Goal: Information Seeking & Learning: Learn about a topic

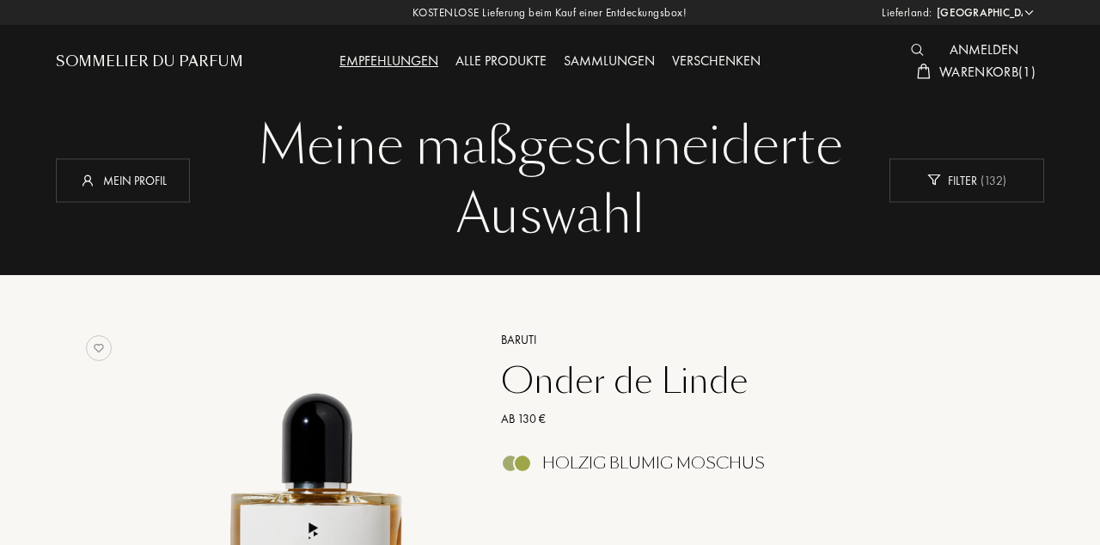
select select "DE"
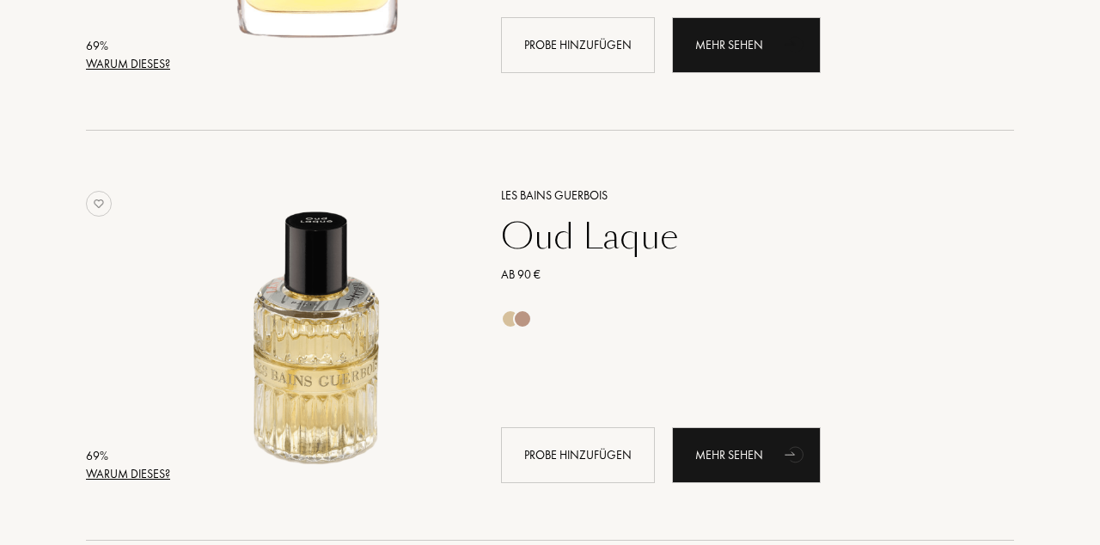
click at [755, 457] on div "Mehr sehen" at bounding box center [746, 455] width 149 height 56
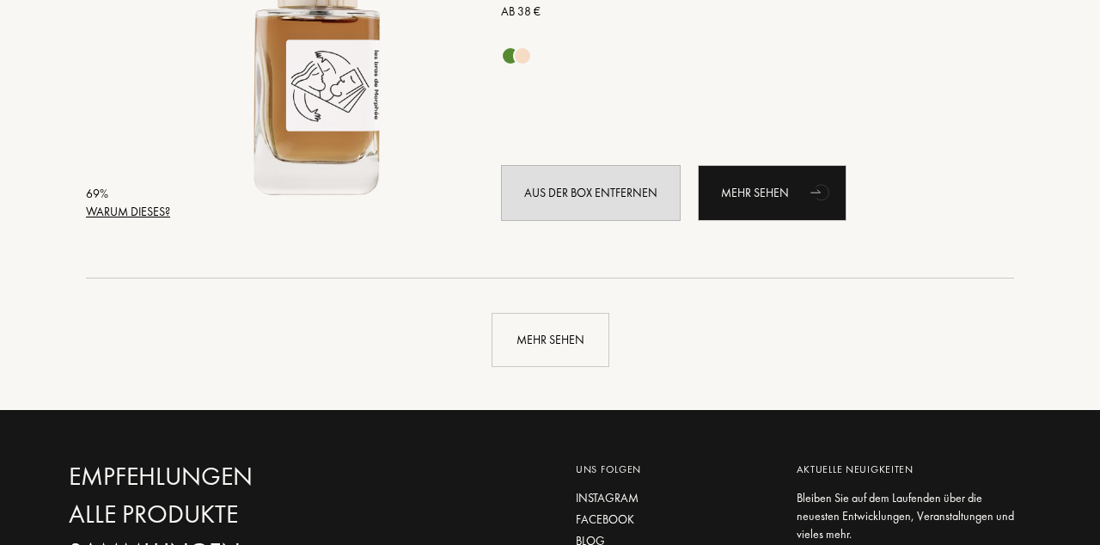
scroll to position [12304, 0]
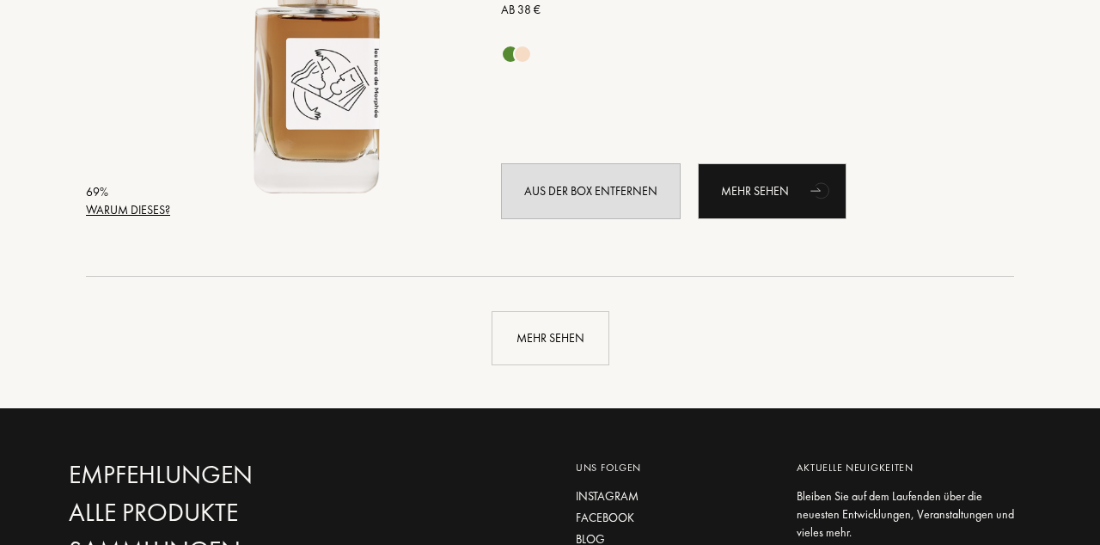
click at [572, 342] on div "Mehr sehen" at bounding box center [550, 338] width 118 height 54
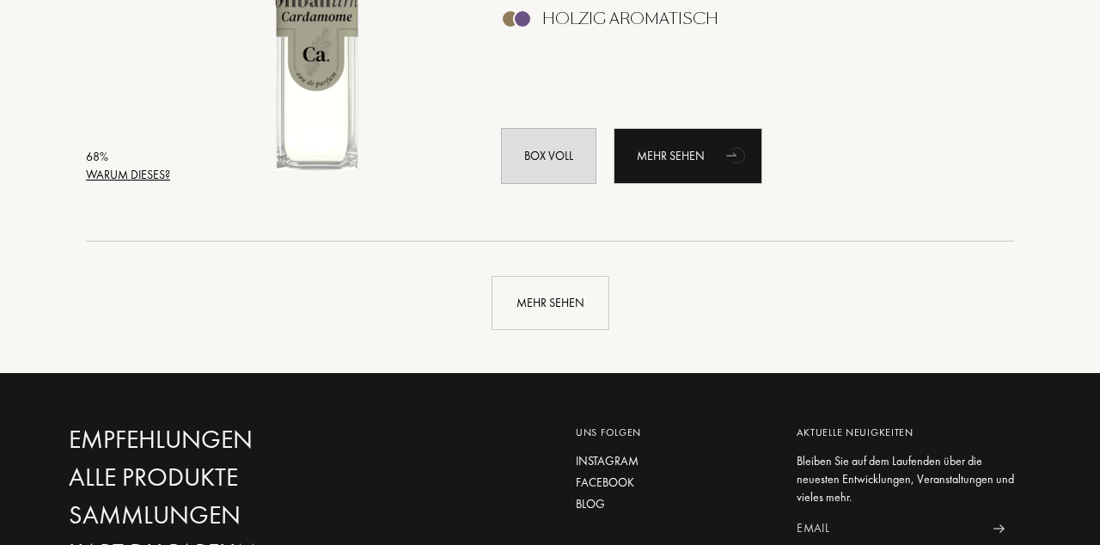
scroll to position [16440, 0]
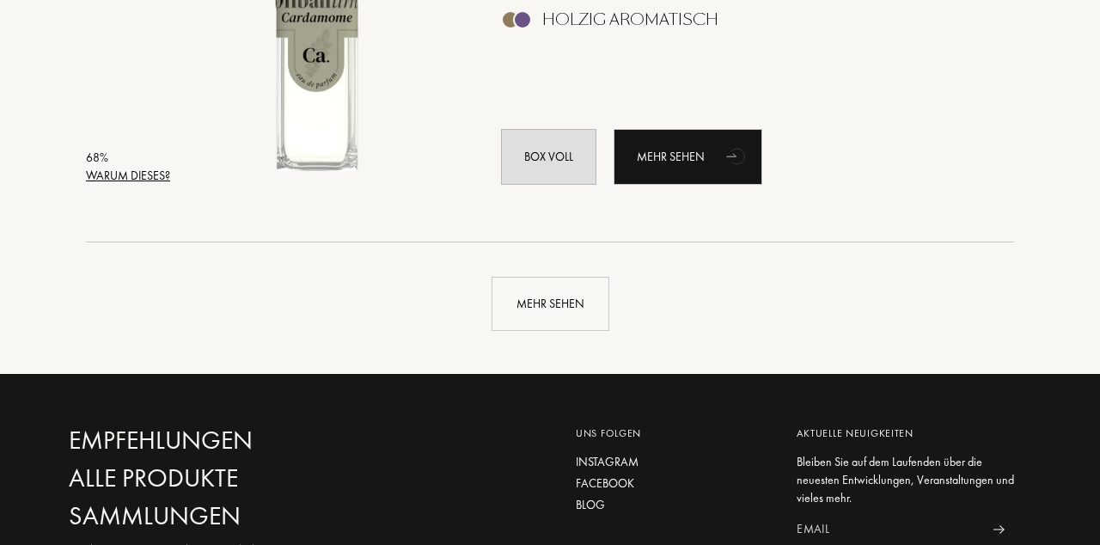
click at [558, 306] on div "Mehr sehen" at bounding box center [550, 304] width 118 height 54
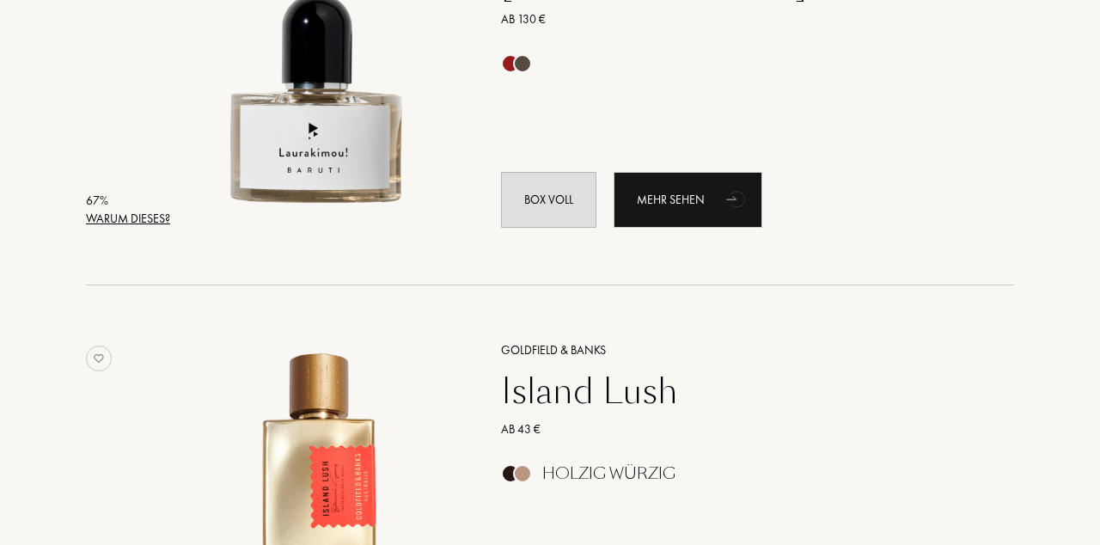
scroll to position [19269, 0]
click at [702, 198] on div "Mehr sehen" at bounding box center [687, 199] width 149 height 56
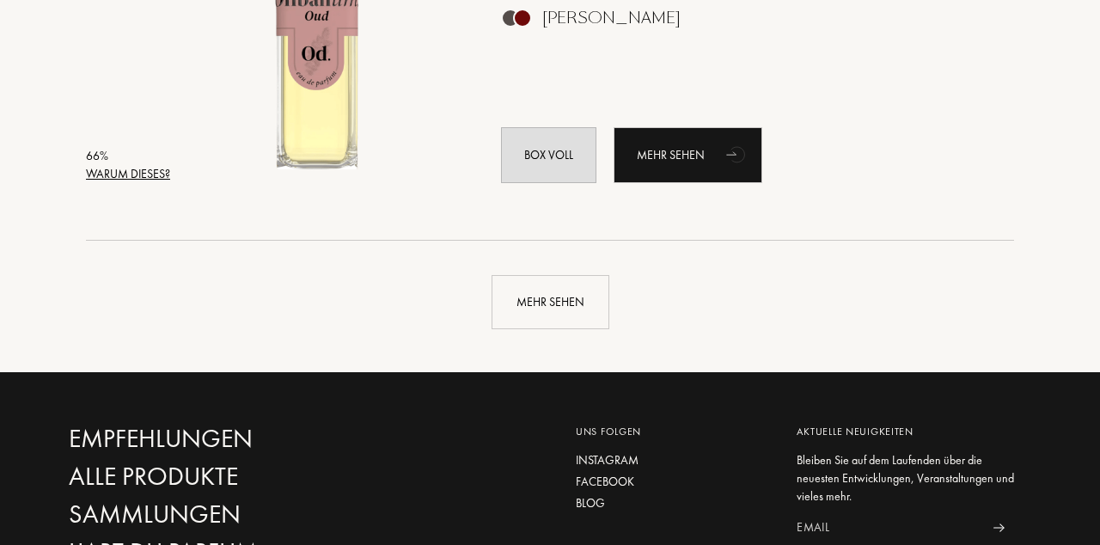
scroll to position [20552, 0]
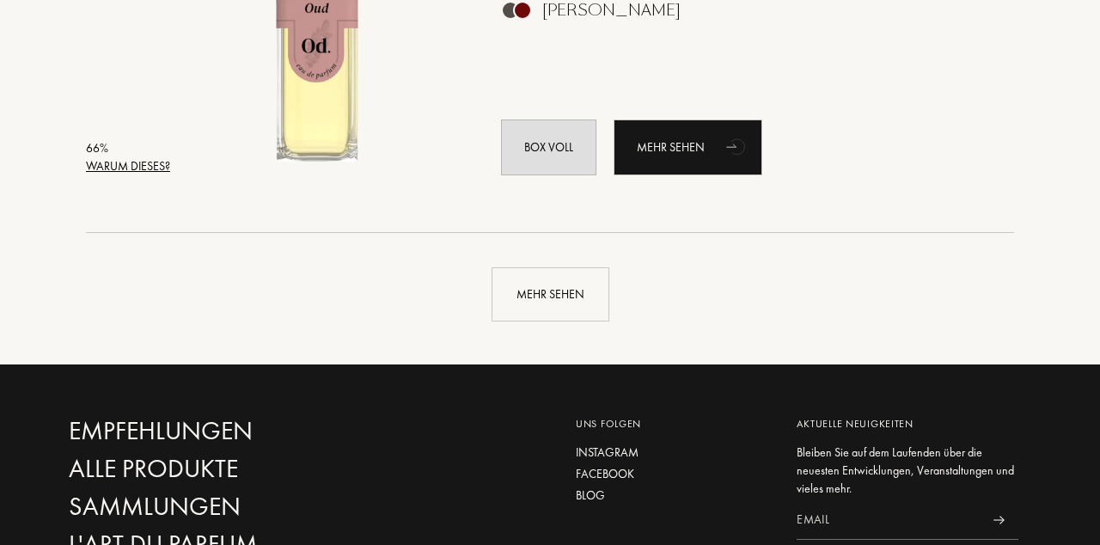
click at [558, 309] on div "Mehr sehen" at bounding box center [550, 294] width 118 height 54
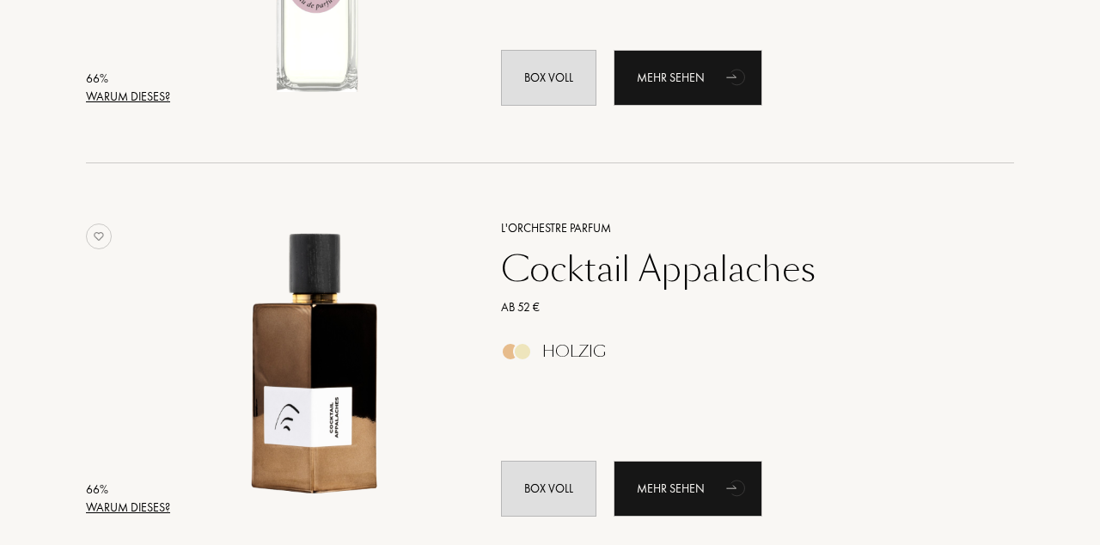
scroll to position [21033, 0]
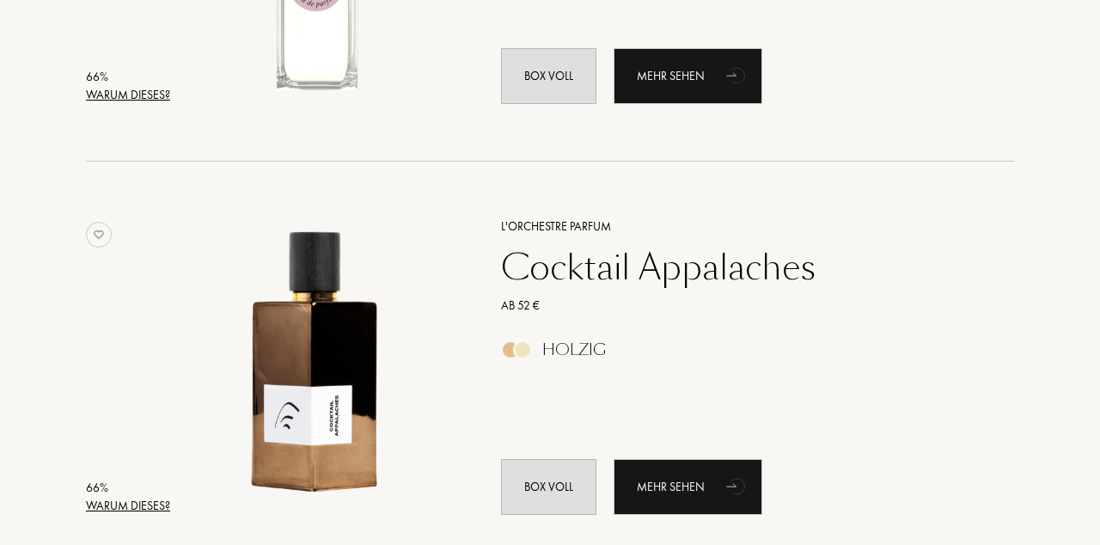
click at [703, 484] on div "Mehr sehen" at bounding box center [687, 487] width 149 height 56
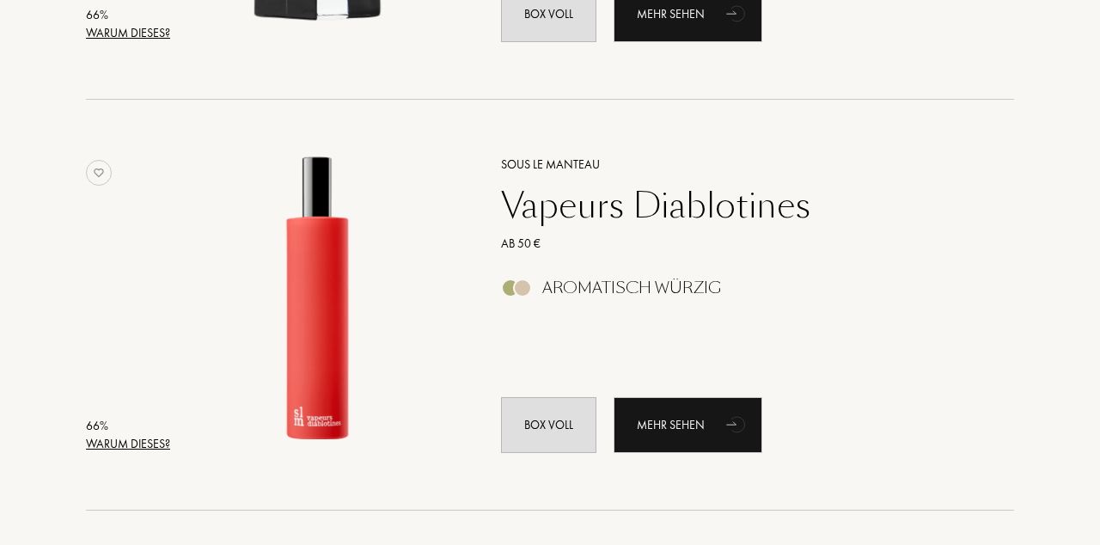
scroll to position [22736, 0]
click at [698, 428] on div "Mehr sehen" at bounding box center [687, 424] width 149 height 56
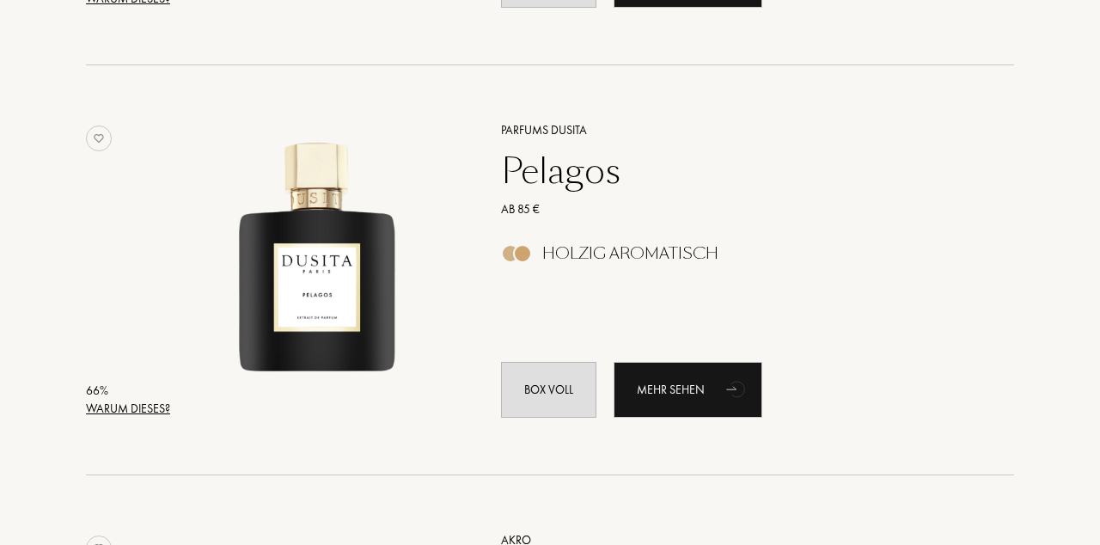
scroll to position [23184, 0]
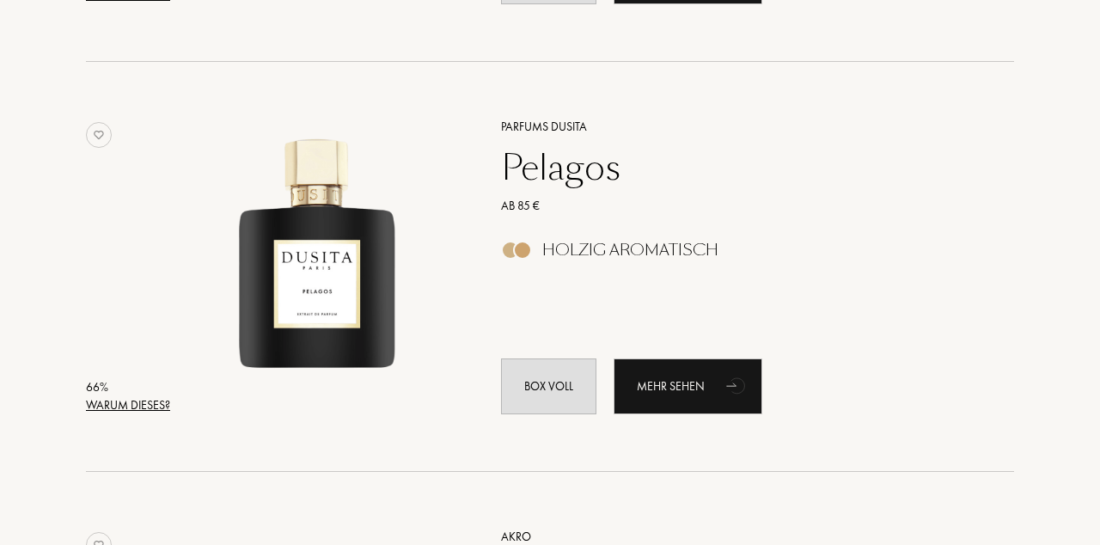
click at [702, 381] on div "Mehr sehen" at bounding box center [687, 386] width 149 height 56
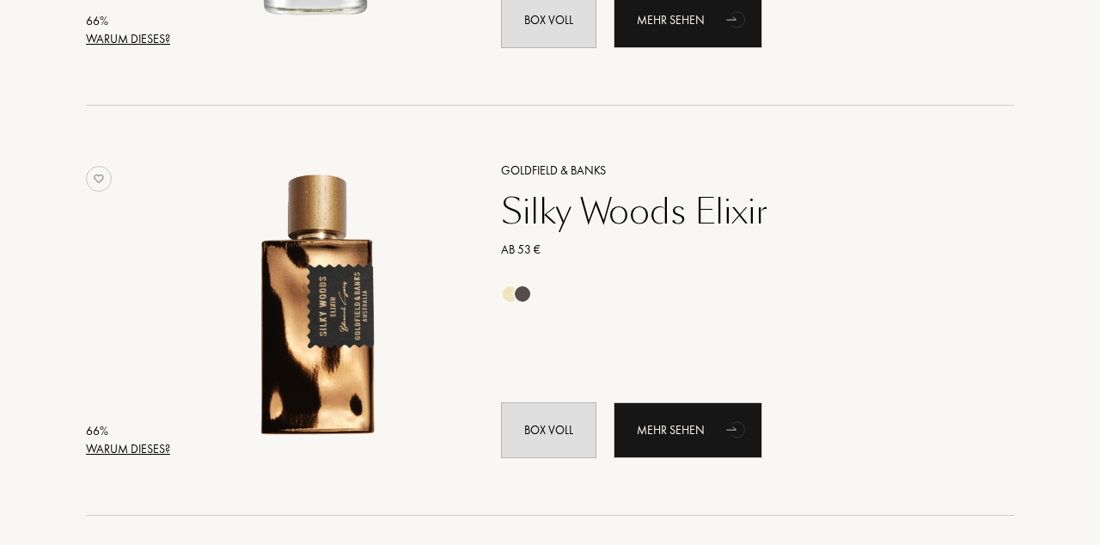
scroll to position [23962, 0]
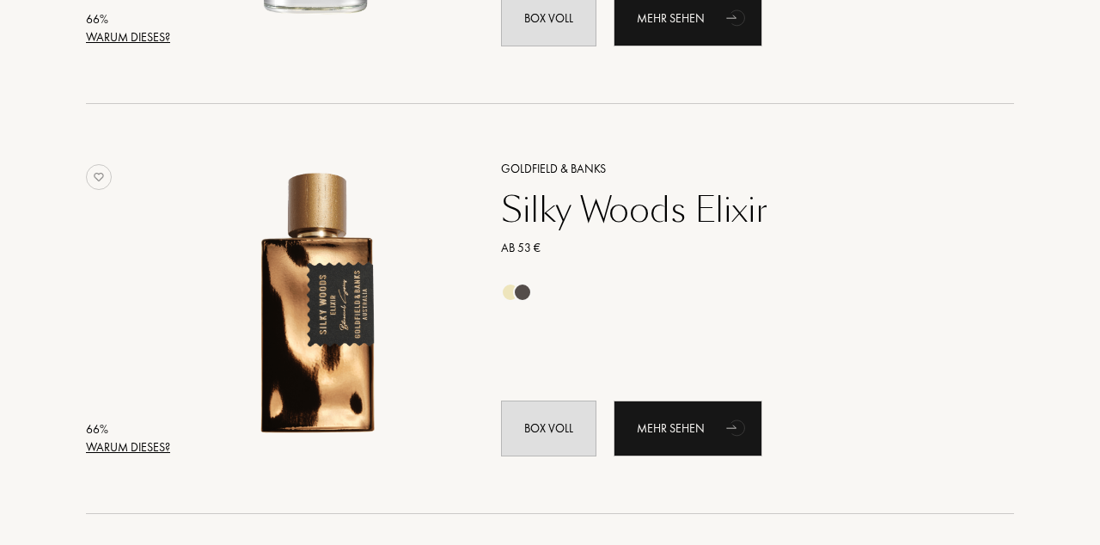
click at [698, 431] on div "Mehr sehen" at bounding box center [687, 428] width 149 height 56
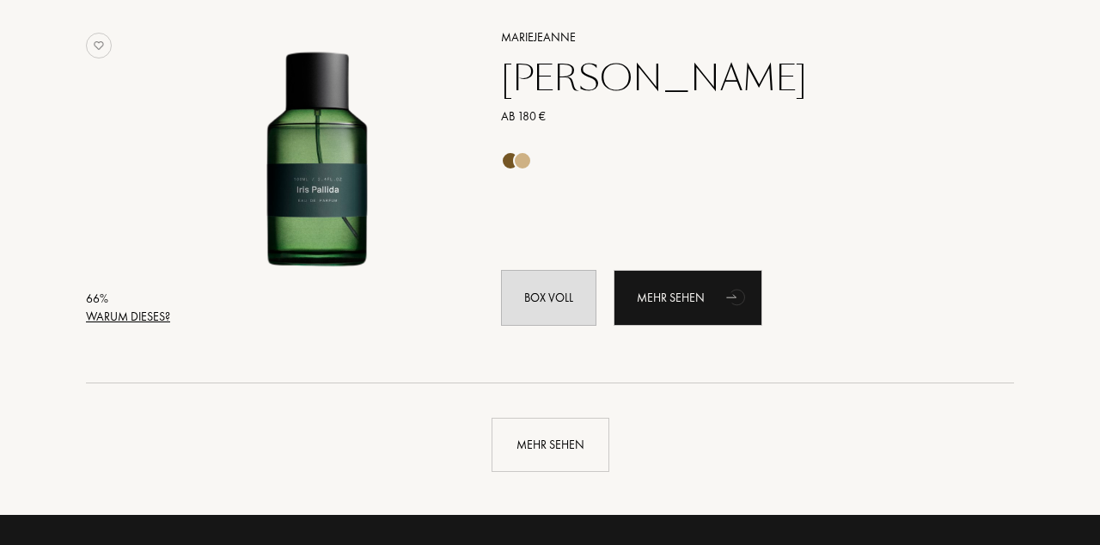
scroll to position [24504, 0]
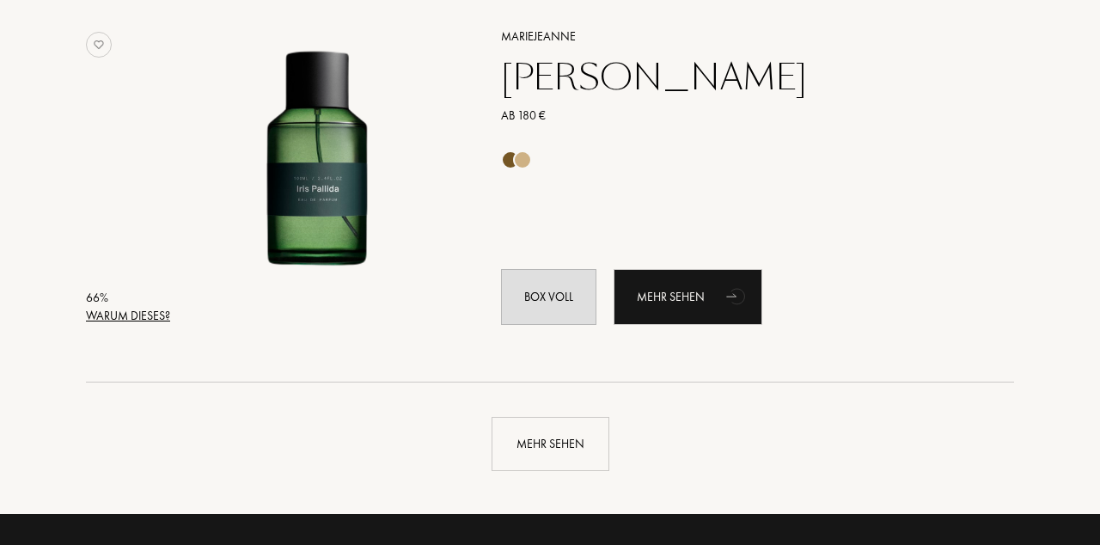
click at [576, 442] on div "Mehr sehen" at bounding box center [550, 444] width 118 height 54
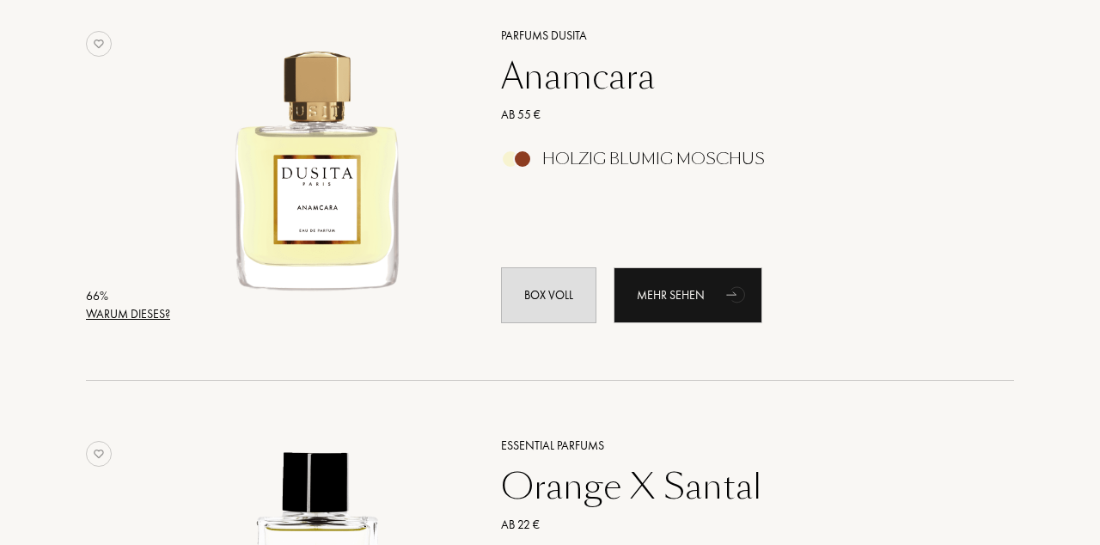
scroll to position [24918, 0]
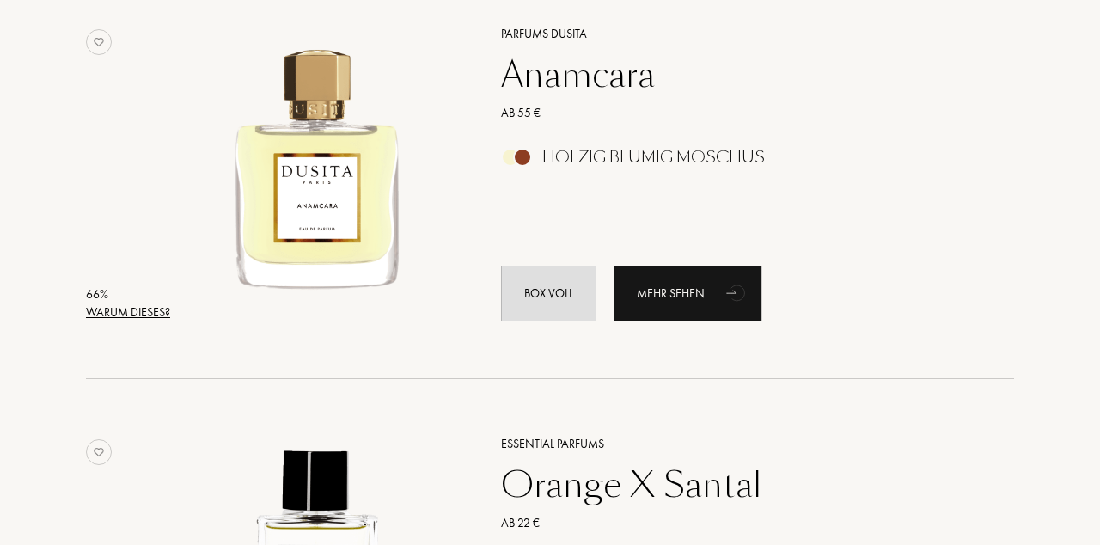
click at [701, 296] on div "Mehr sehen" at bounding box center [687, 293] width 149 height 56
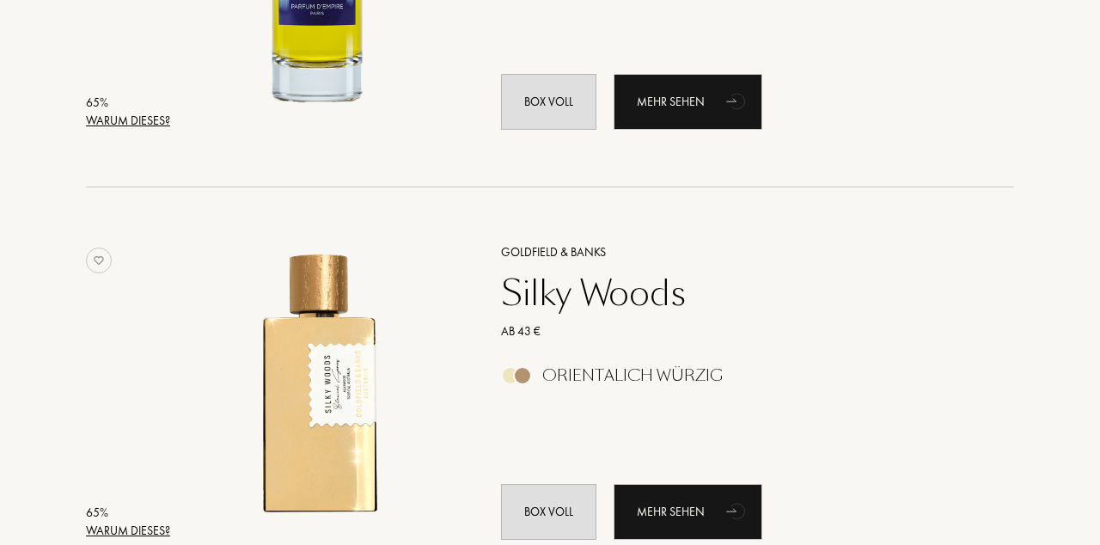
scroll to position [26340, 0]
click at [696, 517] on div "Mehr sehen" at bounding box center [687, 512] width 149 height 56
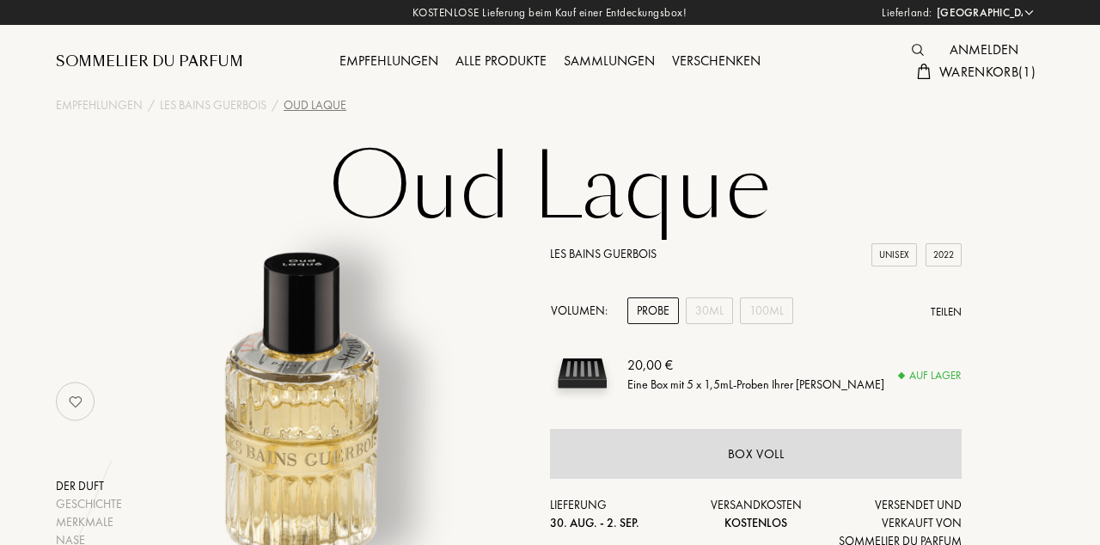
select select "DE"
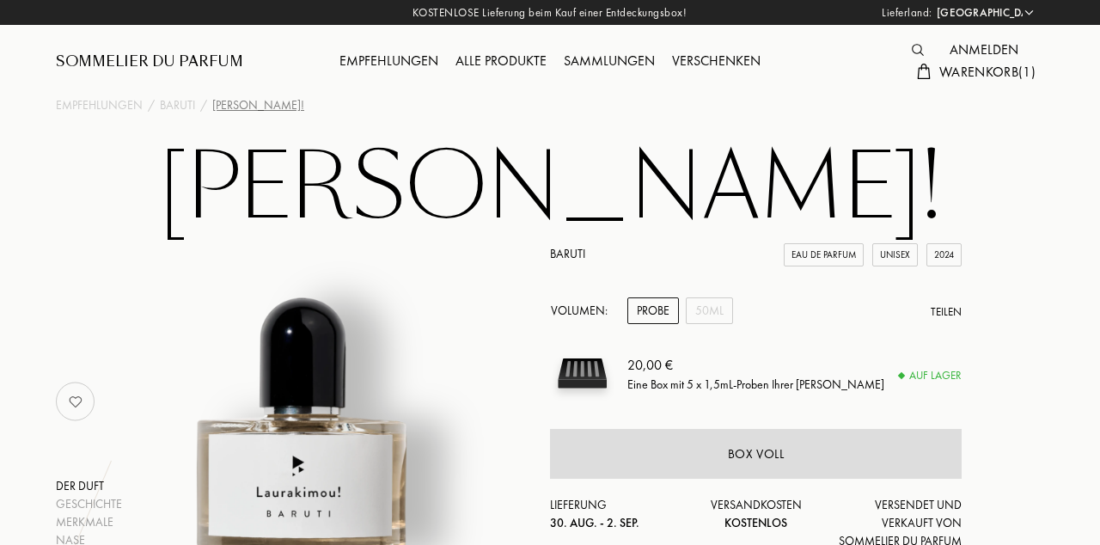
select select "DE"
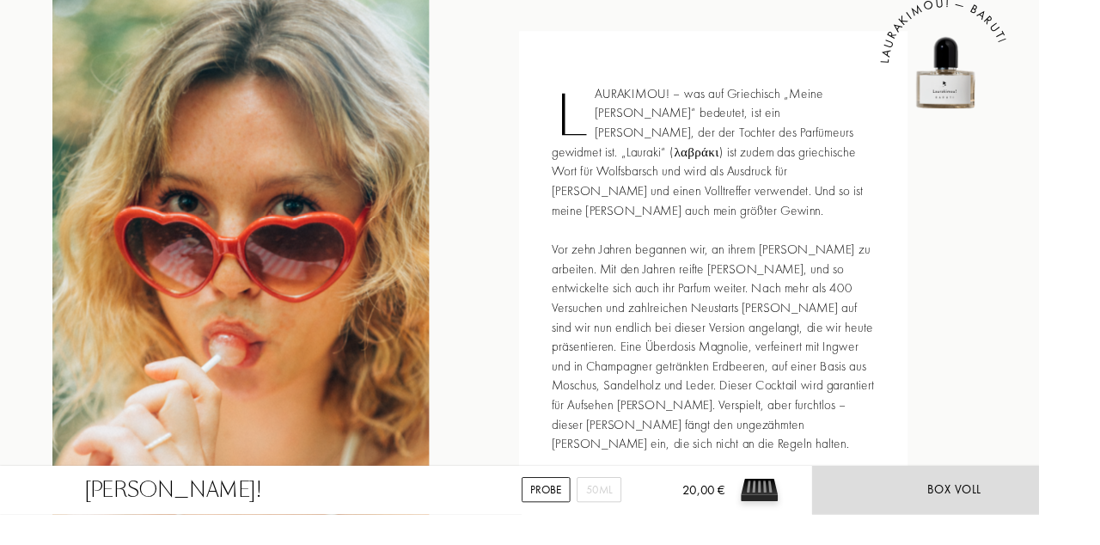
scroll to position [754, 0]
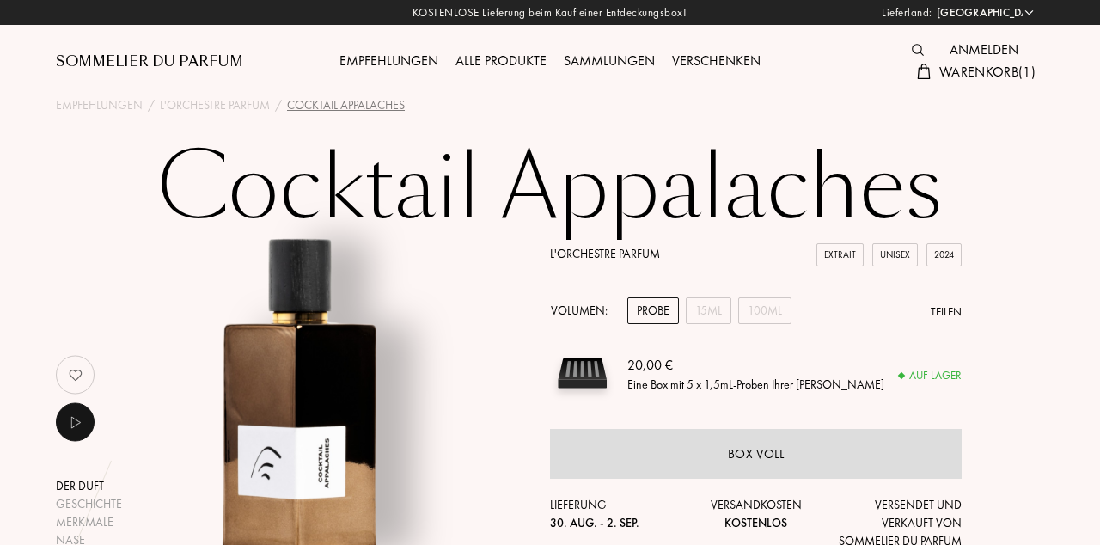
select select "DE"
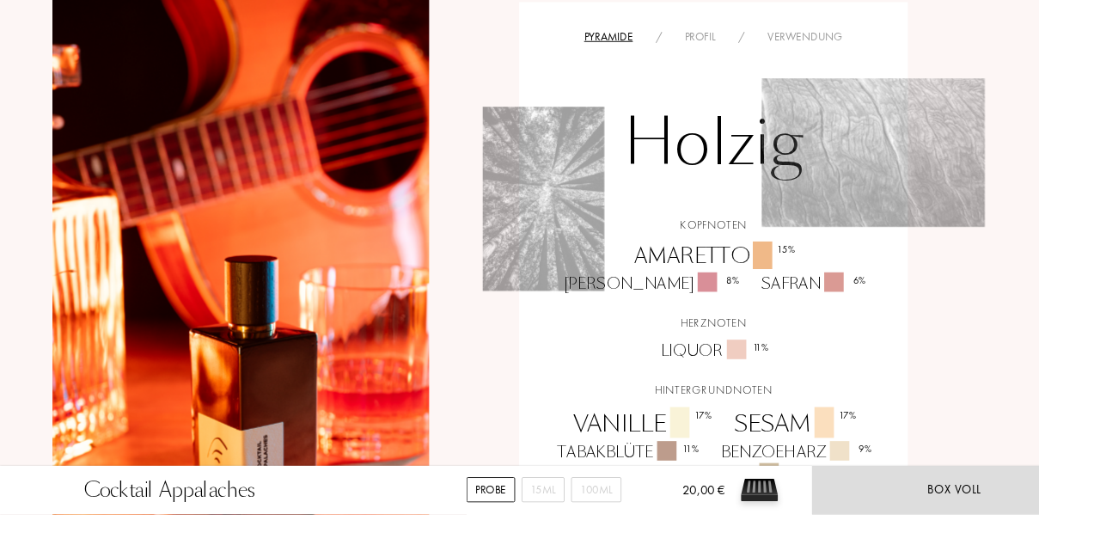
scroll to position [1126, 0]
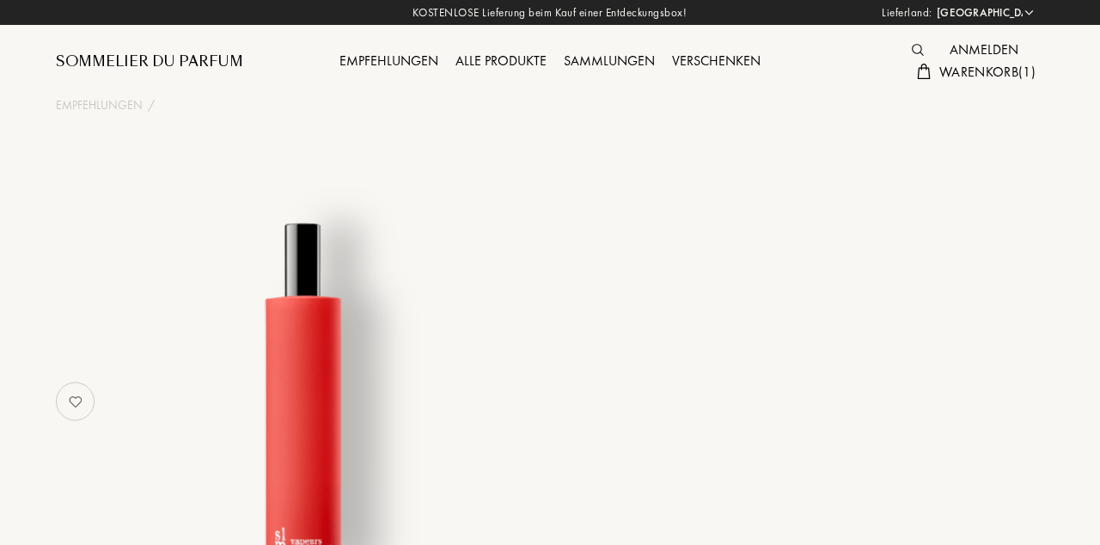
select select "DE"
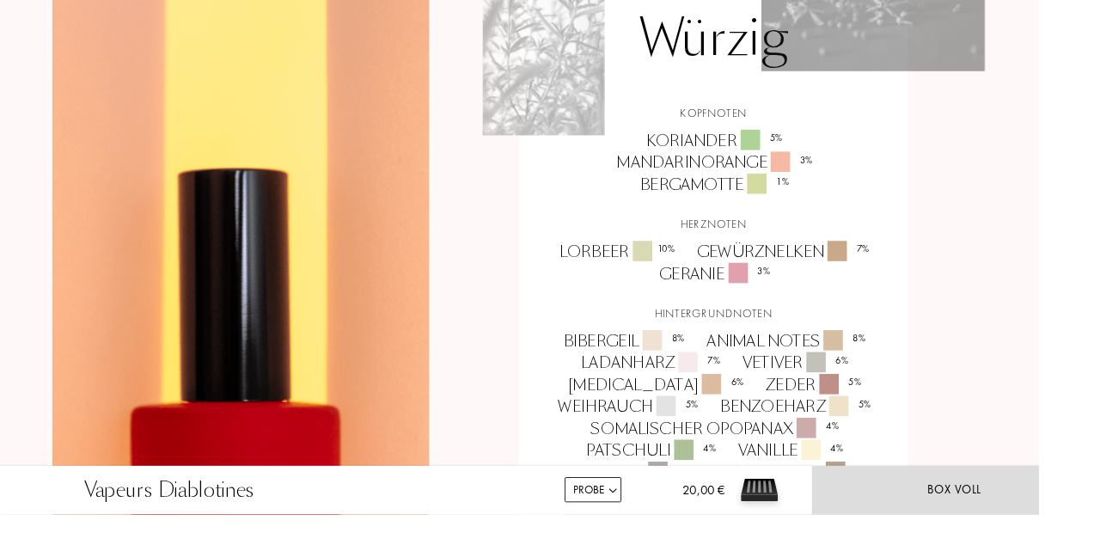
scroll to position [1290, 0]
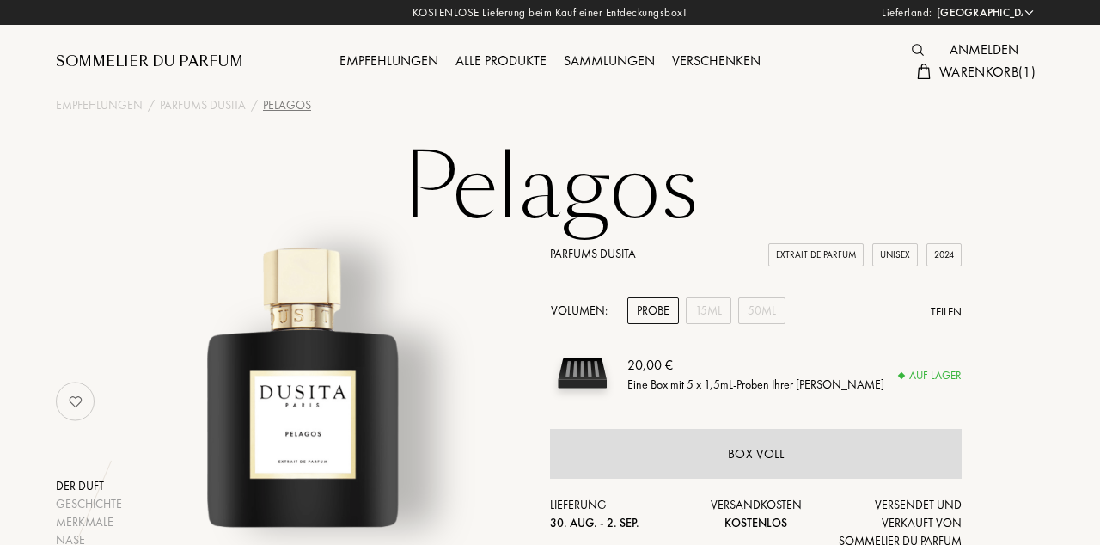
select select "DE"
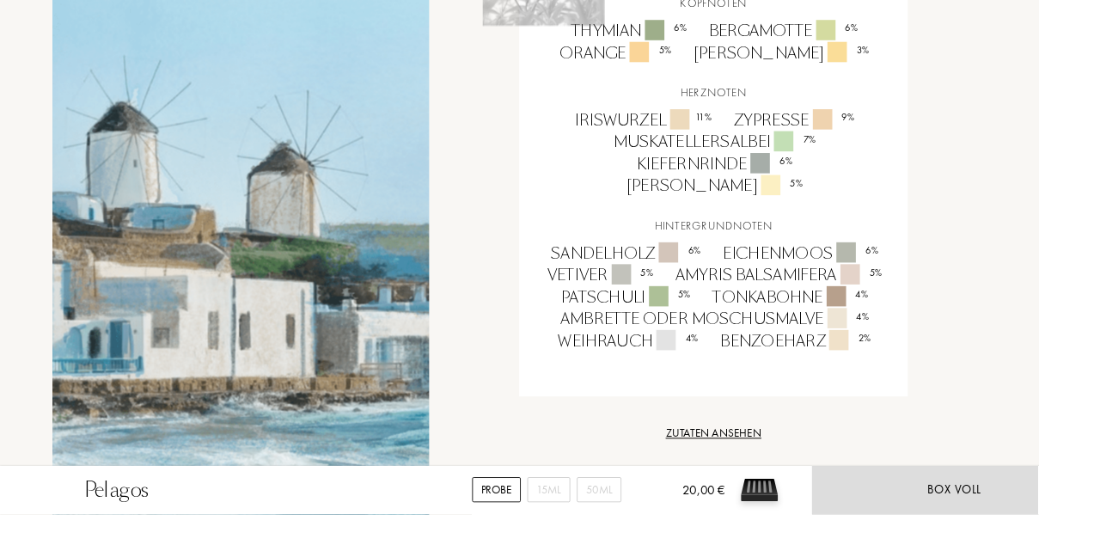
scroll to position [1447, 0]
click at [765, 450] on div "Zutaten ansehen" at bounding box center [755, 459] width 411 height 18
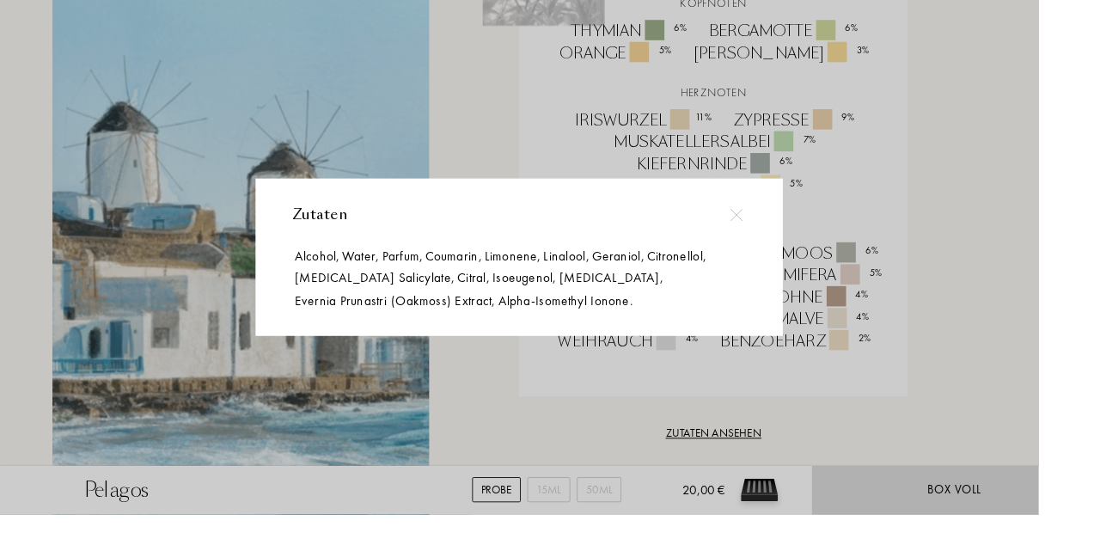
click at [799, 247] on div at bounding box center [779, 227] width 39 height 39
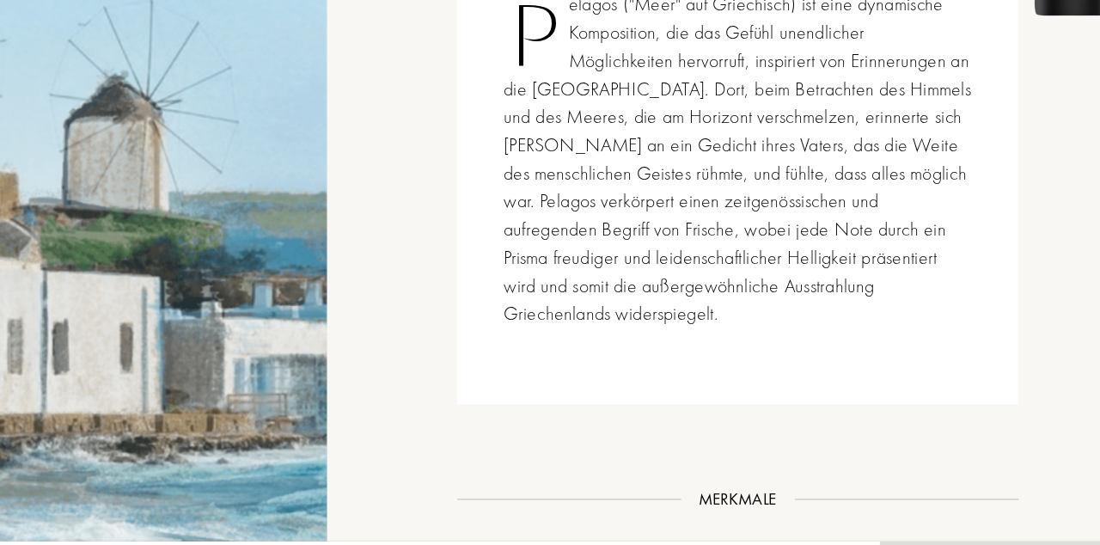
scroll to position [667, 0]
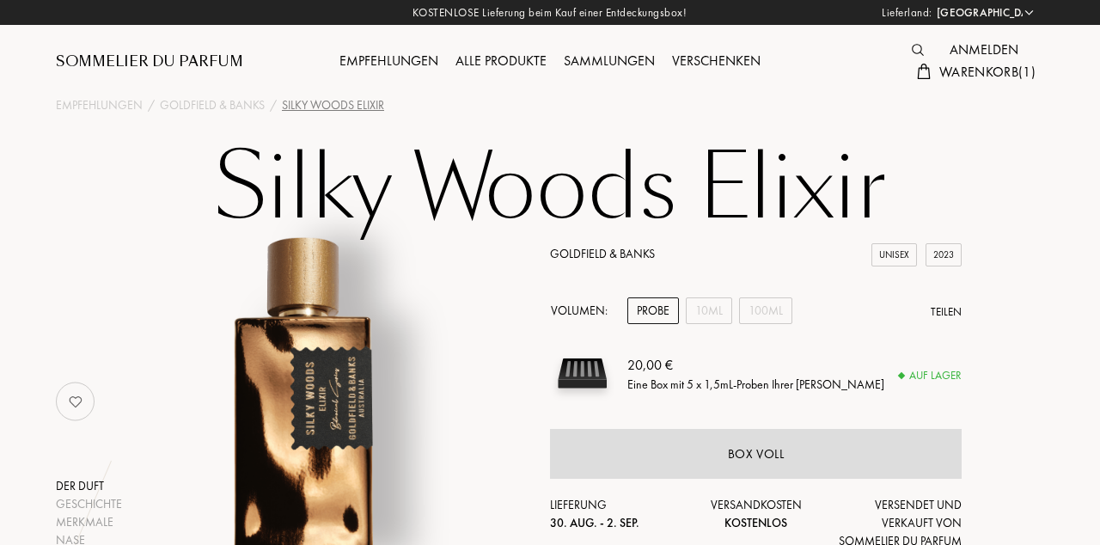
select select "DE"
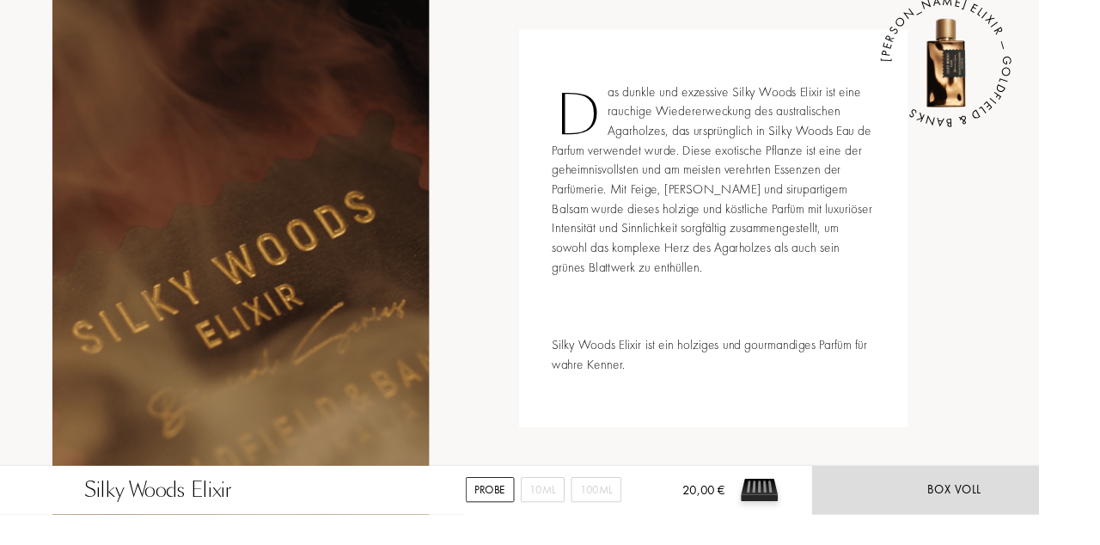
scroll to position [741, 0]
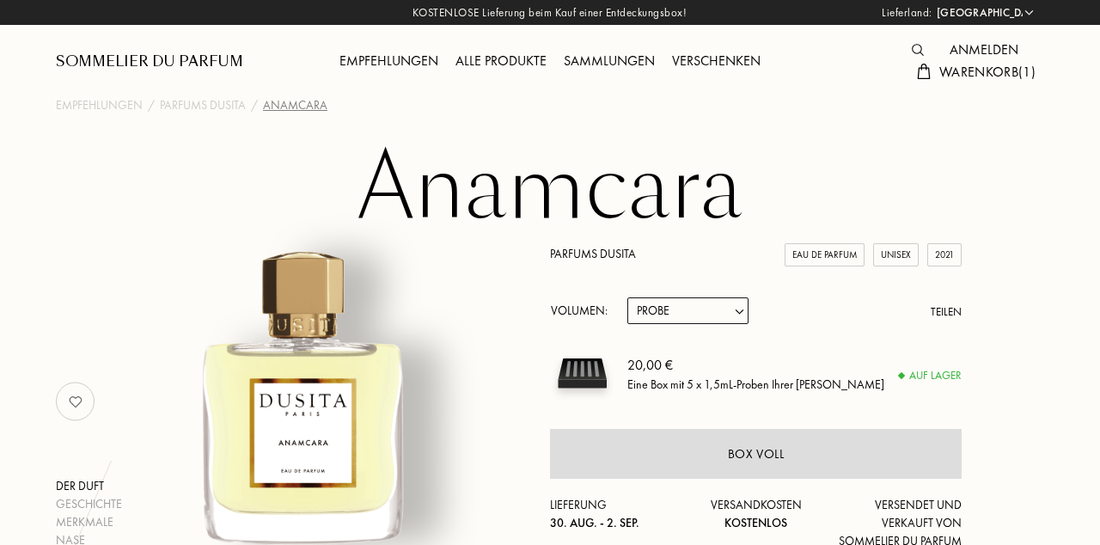
select select "DE"
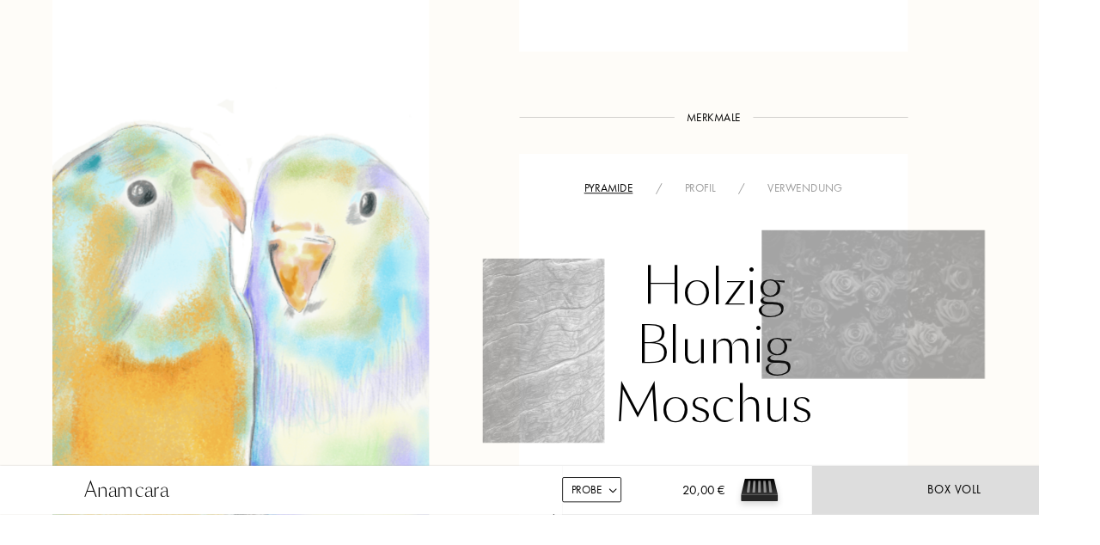
scroll to position [1164, 0]
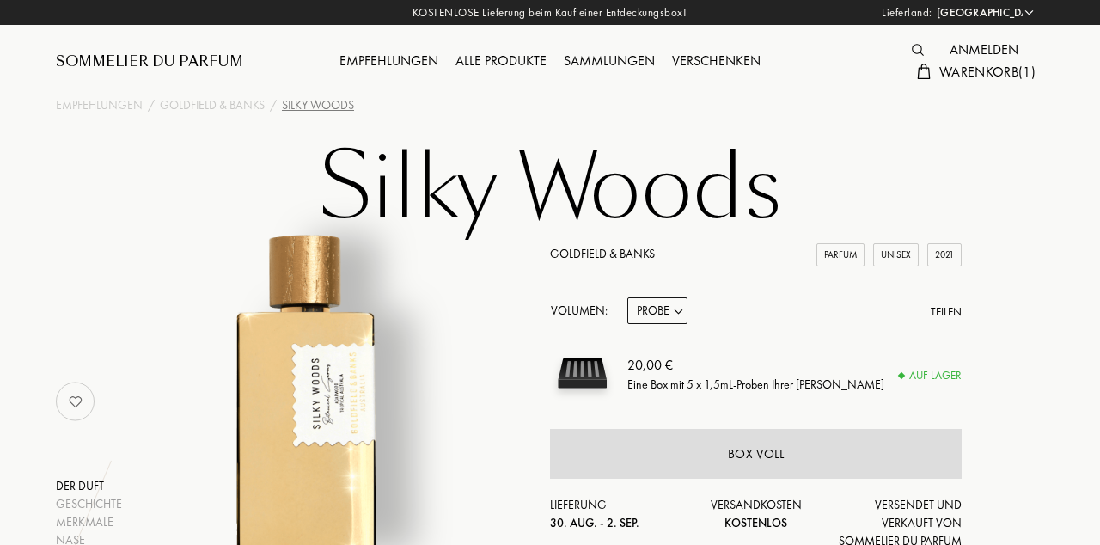
select select "DE"
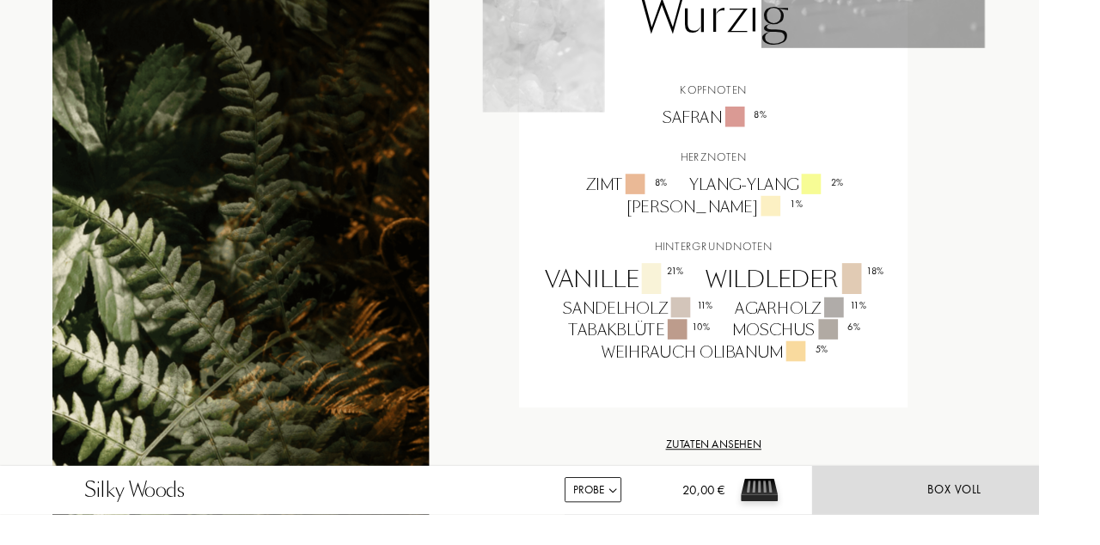
scroll to position [1257, 0]
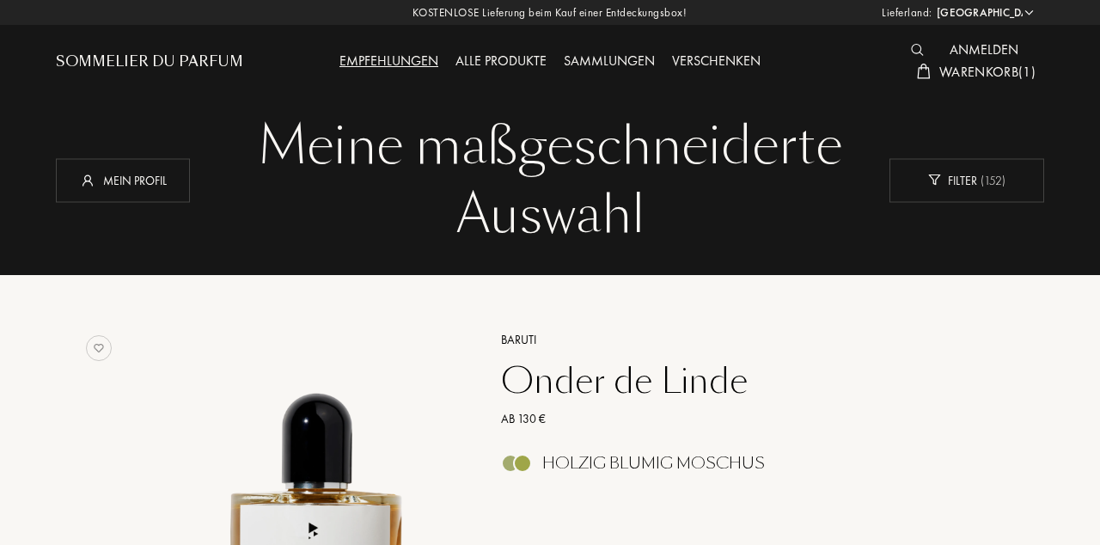
select select "DE"
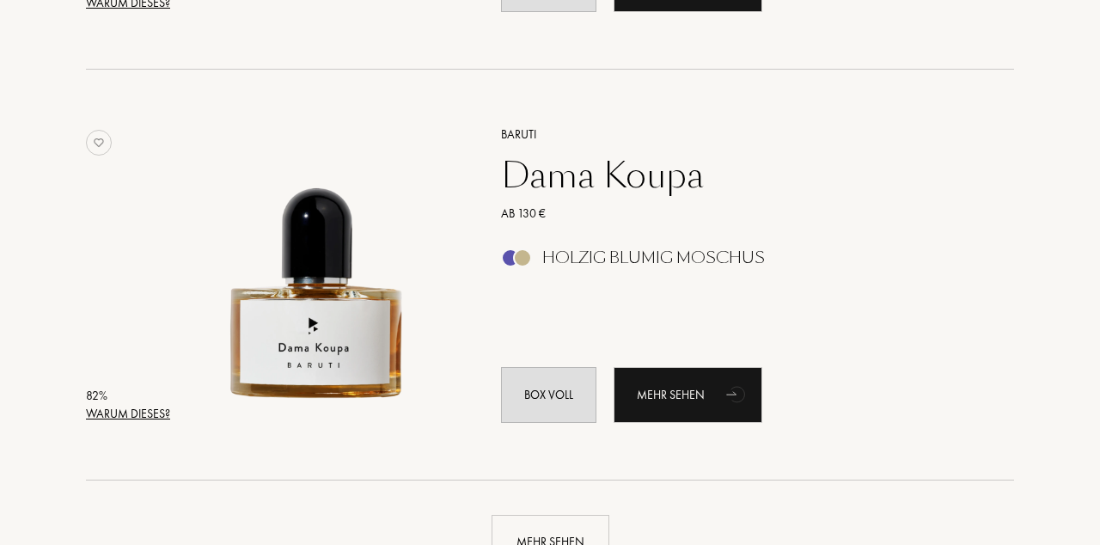
scroll to position [3898, 0]
click at [701, 393] on div "Mehr sehen" at bounding box center [687, 394] width 149 height 56
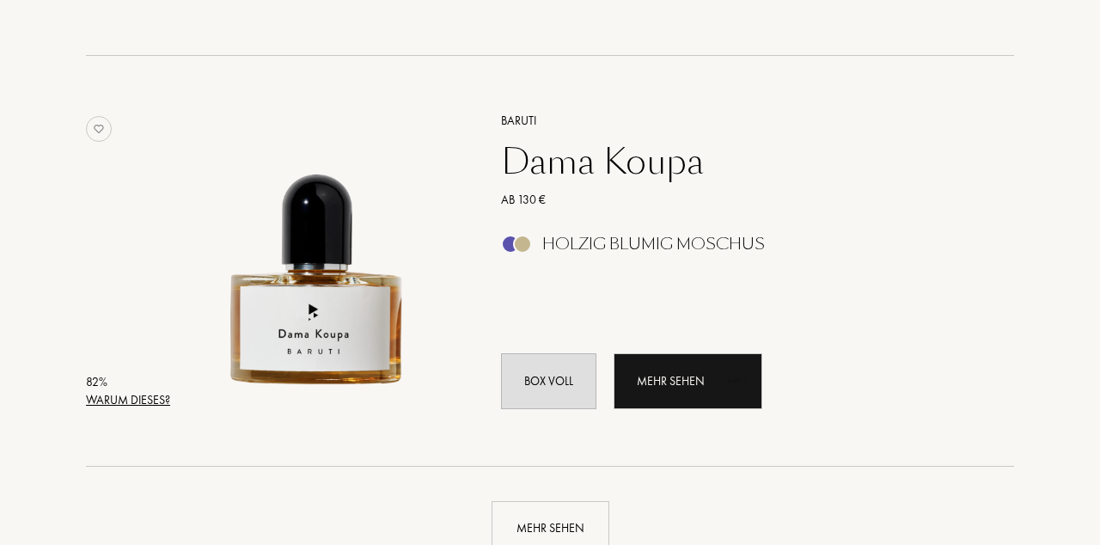
scroll to position [3978, 0]
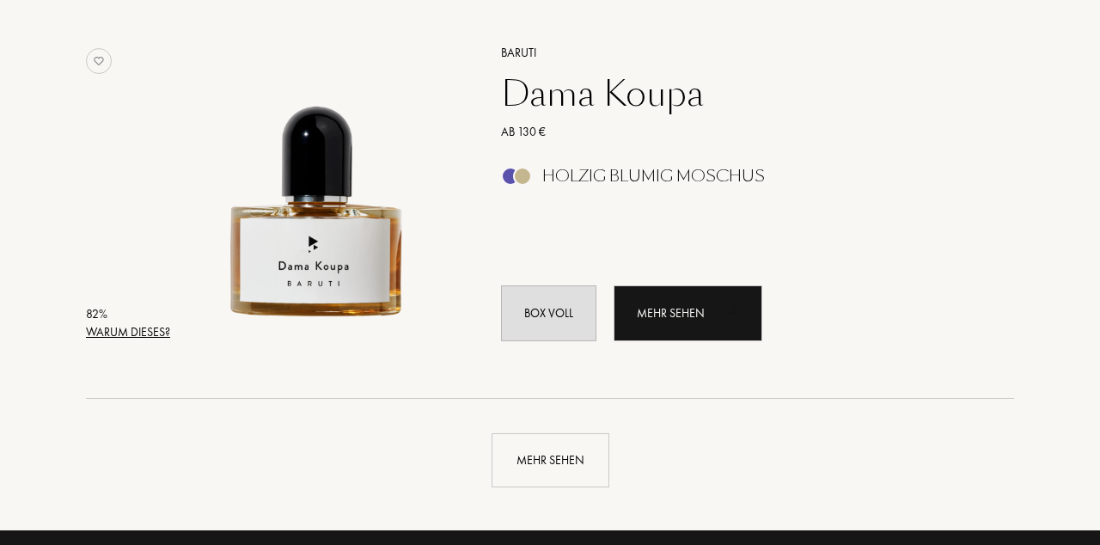
click at [562, 462] on div "Mehr sehen" at bounding box center [550, 460] width 118 height 54
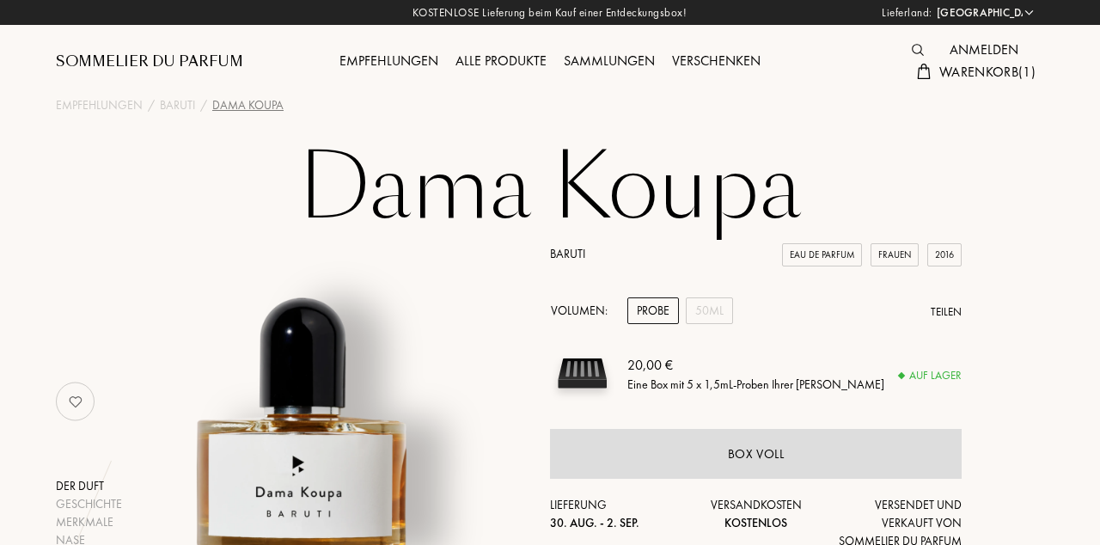
select select "DE"
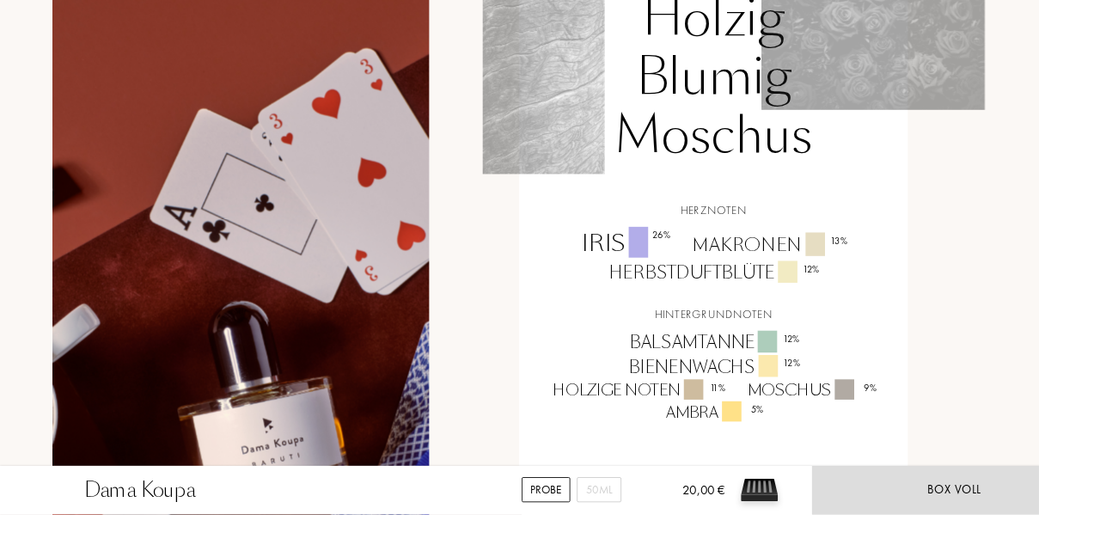
scroll to position [1312, 0]
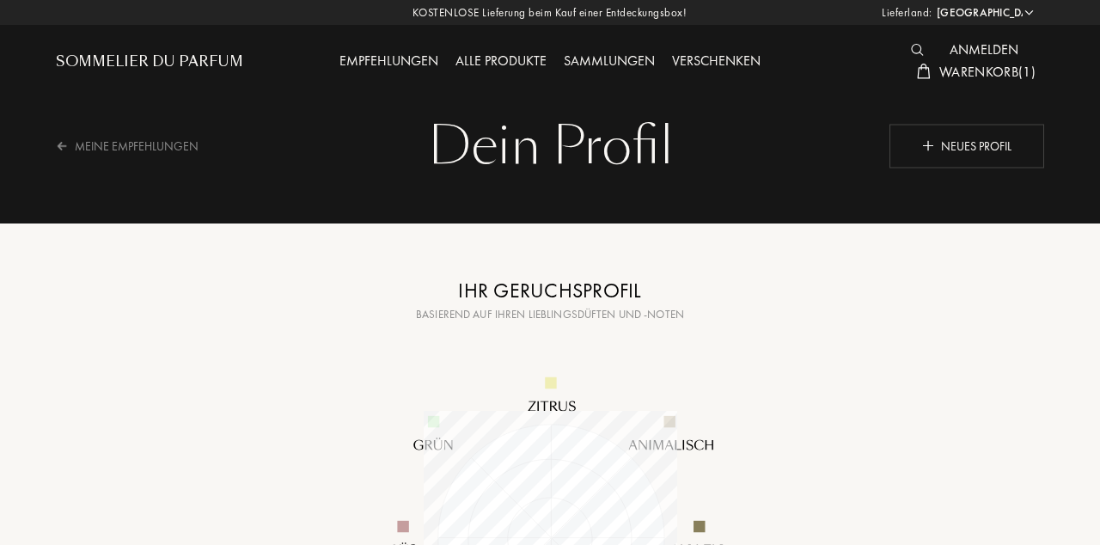
select select "DE"
